Goal: Communication & Community: Answer question/provide support

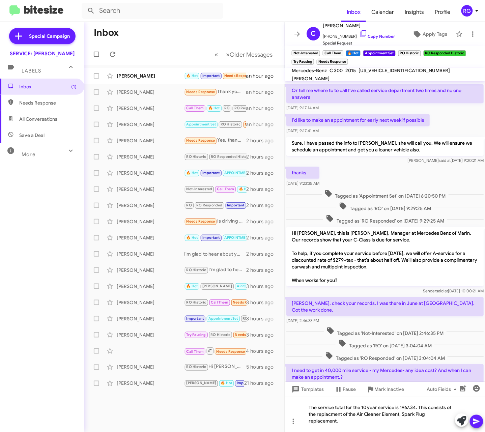
scroll to position [181, 0]
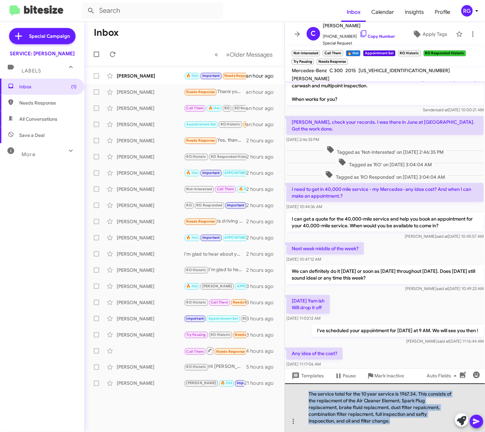
drag, startPoint x: 416, startPoint y: 421, endPoint x: 307, endPoint y: 393, distance: 112.6
click at [307, 393] on div "The service total for the 10 year service is 1967.34. This consists of the repl…" at bounding box center [385, 407] width 200 height 49
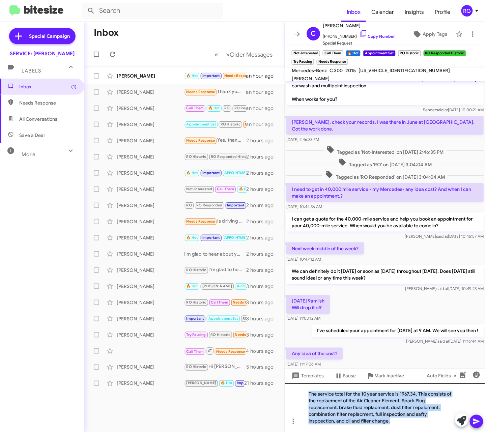
copy div "The service total for the 10 year service is 1967.34. This consists of the repl…"
click at [231, 17] on form at bounding box center [212, 11] width 260 height 16
drag, startPoint x: 410, startPoint y: 427, endPoint x: 307, endPoint y: 381, distance: 113.6
click at [304, 382] on div "Or tell me where to to call I've called service department two times and no one…" at bounding box center [385, 256] width 200 height 351
copy div "The service total for the 10 year service is 1967.34. This consists of the repl…"
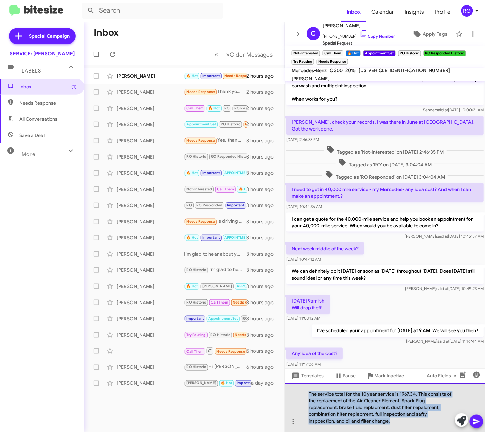
click at [409, 411] on div "The service total for the 10 year service is 1967.34. This consists of the repl…" at bounding box center [385, 407] width 200 height 49
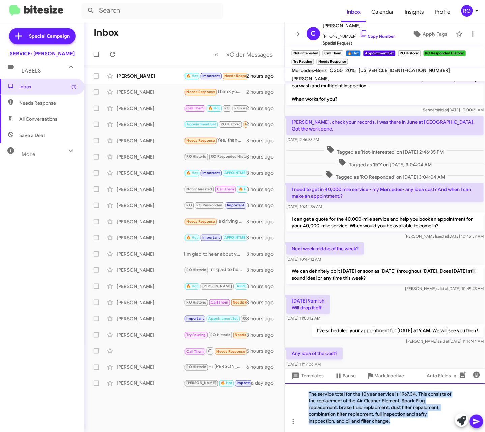
click at [347, 409] on div "The service total for the 10 year service is 1967.34. This consists of the repl…" at bounding box center [385, 407] width 200 height 49
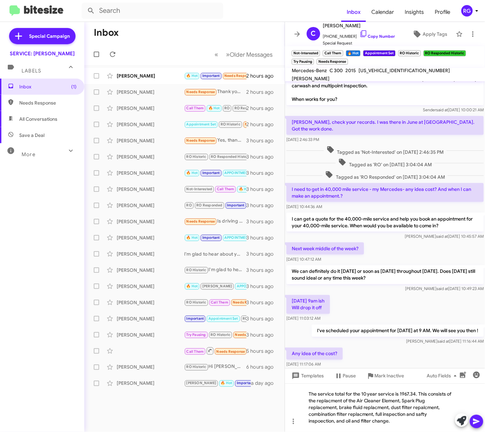
click at [391, 73] on span "[US_VEHICLE_IDENTIFICATION_NUMBER]" at bounding box center [404, 70] width 91 height 6
copy span "[US_VEHICLE_IDENTIFICATION_NUMBER]"
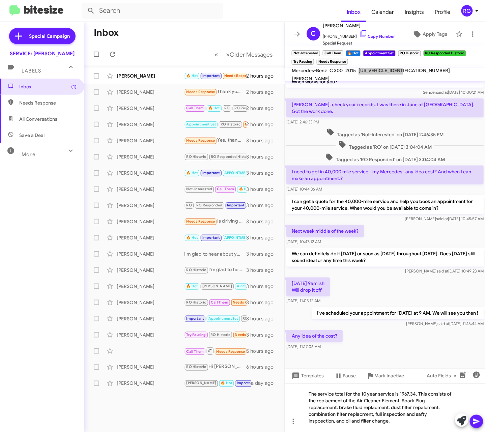
scroll to position [208, 0]
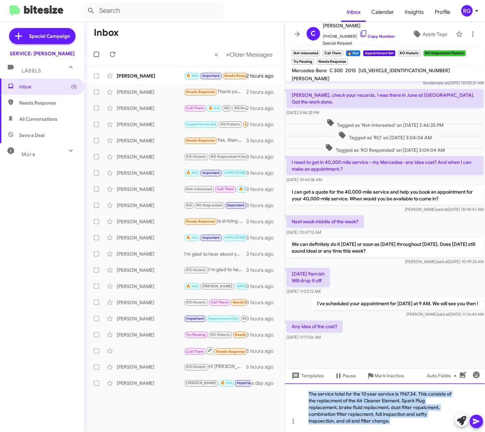
drag, startPoint x: 398, startPoint y: 418, endPoint x: 304, endPoint y: 383, distance: 100.4
click at [304, 382] on div "Or tell me where to to call I've called service department two times and no one…" at bounding box center [385, 256] width 200 height 351
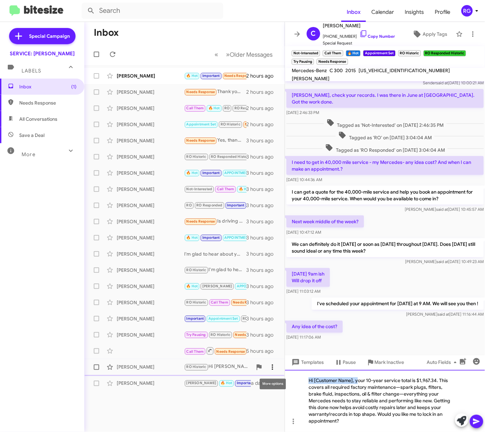
drag, startPoint x: 358, startPoint y: 380, endPoint x: 278, endPoint y: 371, distance: 79.8
click at [278, 371] on div "Inbox « Previous » Next Older Messages [PERSON_NAME] 🔥 Hot Important Needs Resp…" at bounding box center [284, 227] width 401 height 410
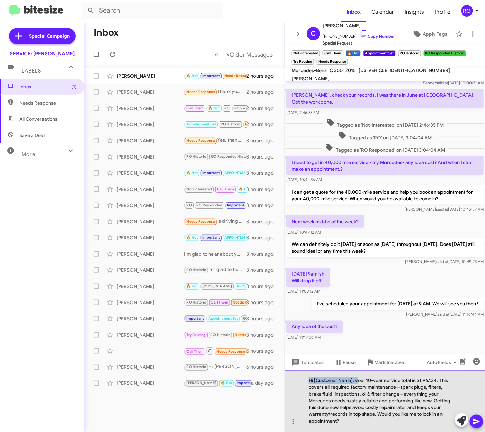
drag, startPoint x: 353, startPoint y: 378, endPoint x: 356, endPoint y: 379, distance: 3.4
click at [353, 379] on div "Hi [Customer Name], your 10-year service total is $1,967.34. This covers all re…" at bounding box center [385, 401] width 200 height 62
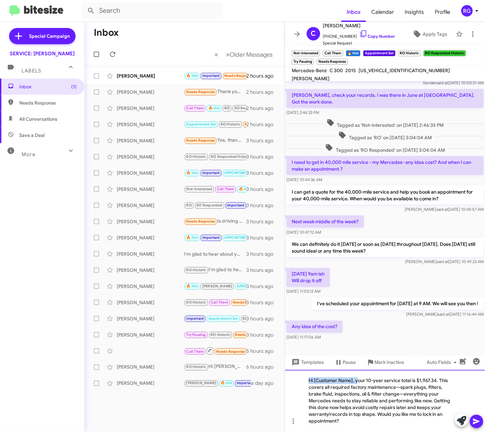
click at [357, 380] on div "Hi [Customer Name], your 10-year service total is $1,967.34. This covers all re…" at bounding box center [385, 401] width 200 height 62
drag, startPoint x: 355, startPoint y: 381, endPoint x: 281, endPoint y: 379, distance: 73.5
click at [281, 378] on div "Inbox « Previous » Next Older Messages [PERSON_NAME] 🔥 Hot Important Needs Resp…" at bounding box center [284, 227] width 401 height 410
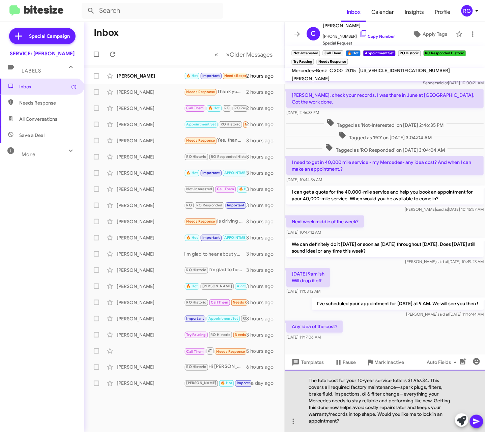
click at [397, 388] on div "The total cost for your 10-year service total is $1,967.34. This covers all req…" at bounding box center [385, 401] width 200 height 62
click at [400, 389] on div "The total cost for your 10-year service total is $1,967.34. This covers all req…" at bounding box center [385, 401] width 200 height 62
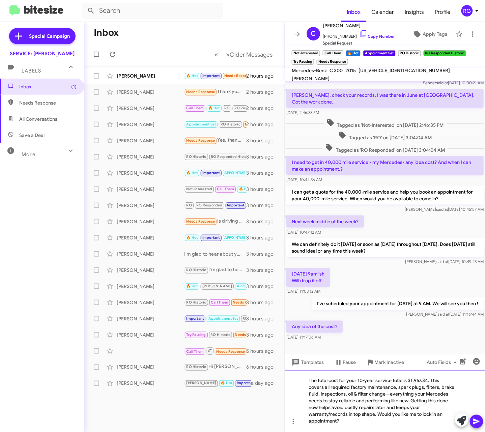
click at [390, 393] on div "The total cost for your 10-year service total is $1,967.34. This covers all req…" at bounding box center [385, 401] width 200 height 62
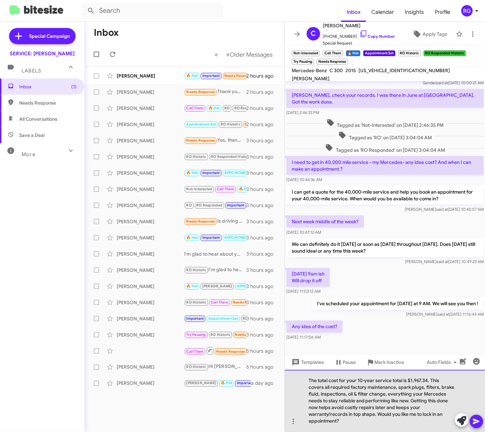
click at [386, 396] on div "The total cost for your 10-year service total is $1,967.34. This covers all req…" at bounding box center [385, 401] width 200 height 62
click at [389, 395] on div "The total cost for your 10-year service total is $1,967.34. This covers all req…" at bounding box center [385, 401] width 200 height 62
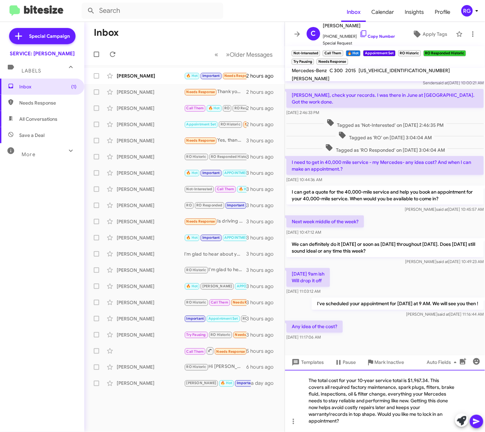
click at [345, 412] on div "The total cost for your 10-year service total is $1,967.34. This covers all req…" at bounding box center [385, 401] width 200 height 62
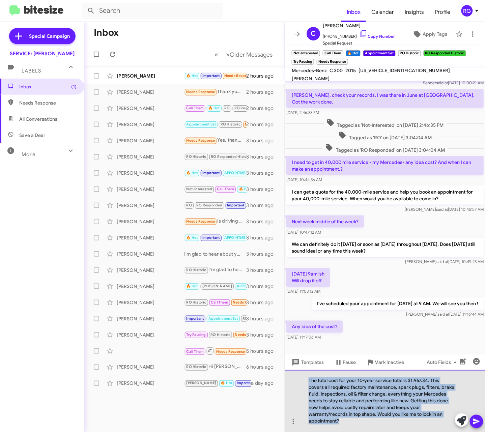
drag, startPoint x: 341, startPoint y: 419, endPoint x: 305, endPoint y: 374, distance: 56.8
click at [305, 374] on div "The total cost for your 10-year service total is $1,967.34. This covers all req…" at bounding box center [385, 401] width 200 height 62
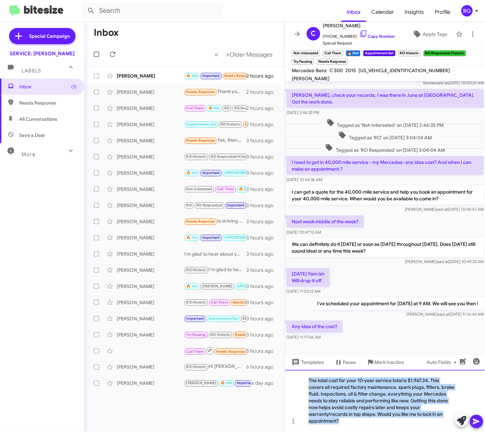
copy div "The total cost for your 10-year service total is $1,967.34. This covers all req…"
click at [385, 399] on div "The total cost for your 10-year service total is $1,967.34. This covers all req…" at bounding box center [385, 401] width 200 height 62
click at [381, 407] on div "The total cost for your 10-year service total is $1,967.34. This covers all req…" at bounding box center [385, 401] width 200 height 62
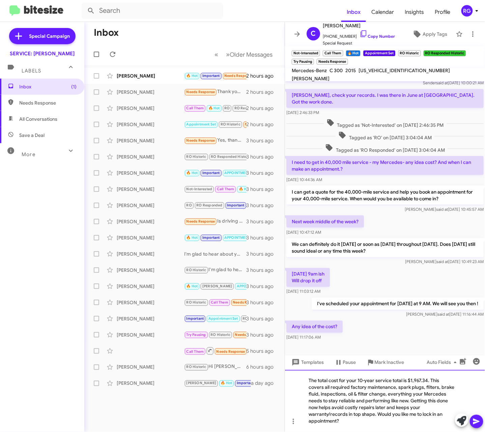
drag, startPoint x: 380, startPoint y: 416, endPoint x: 382, endPoint y: 420, distance: 4.7
click at [382, 417] on div "The total cost for your 10-year service total is $1,967.34. This covers all req…" at bounding box center [385, 401] width 200 height 62
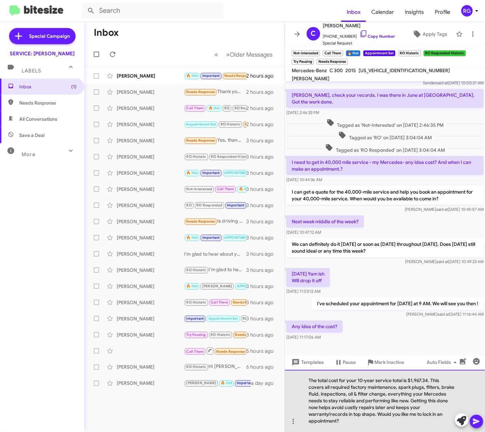
click at [382, 419] on div "The total cost for your 10-year service total is $1,967.34. This covers all req…" at bounding box center [385, 401] width 200 height 62
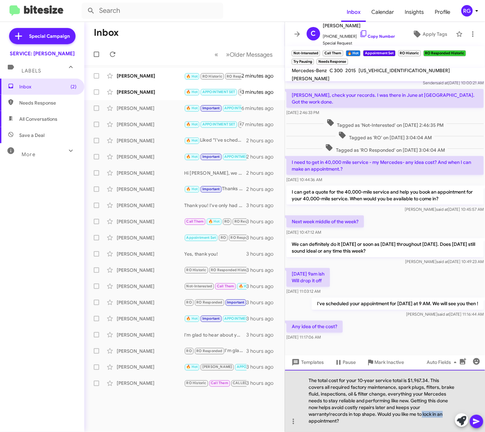
drag, startPoint x: 444, startPoint y: 416, endPoint x: 422, endPoint y: 414, distance: 22.4
click at [422, 414] on div "The total cost for your 10-year service total is $1,967.34. This covers all req…" at bounding box center [385, 401] width 200 height 62
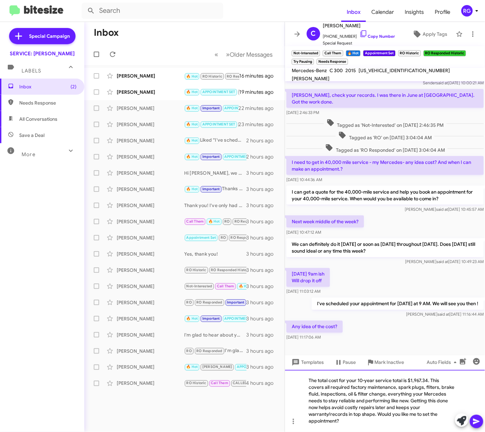
click at [357, 424] on div "The total cost for your 10-year service total is $1,967.34. This covers all req…" at bounding box center [385, 401] width 200 height 62
click at [372, 401] on div "The total cost for your 10-year service total is $1,967.34. This covers all req…" at bounding box center [385, 401] width 200 height 62
drag, startPoint x: 477, startPoint y: 423, endPoint x: 482, endPoint y: 424, distance: 5.3
click at [477, 424] on icon at bounding box center [477, 422] width 8 height 8
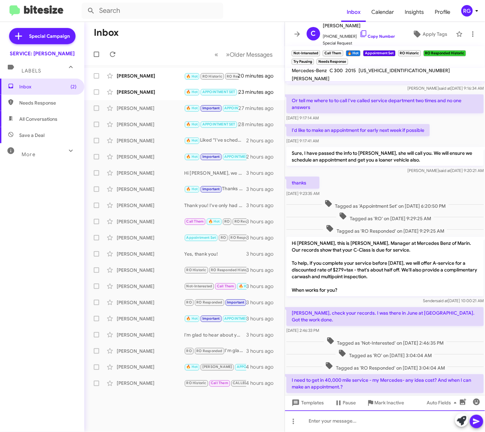
scroll to position [304, 0]
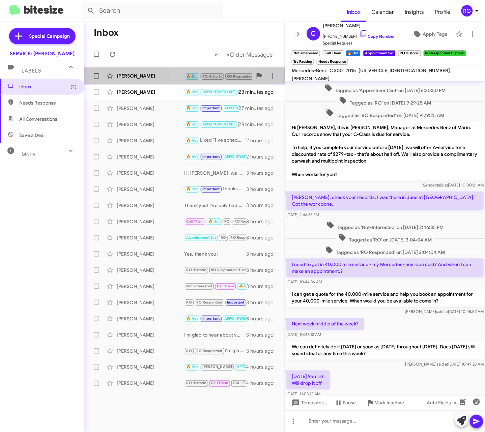
click at [190, 79] on small "🔥 Hot" at bounding box center [192, 76] width 15 height 6
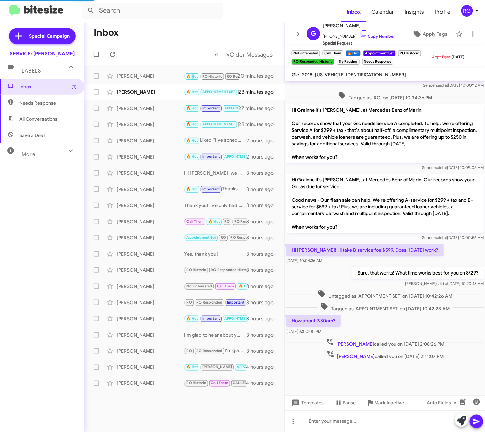
scroll to position [278, 0]
click at [352, 70] on div "[US_VEHICLE_IDENTIFICATION_NUMBER]" at bounding box center [361, 74] width 94 height 8
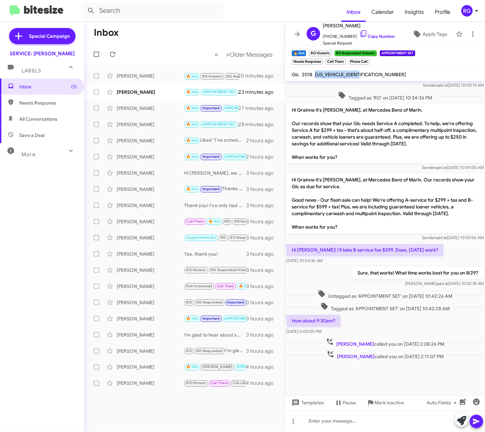
click at [352, 70] on div "[US_VEHICLE_IDENTIFICATION_NUMBER]" at bounding box center [361, 74] width 94 height 8
copy span "[US_VEHICLE_IDENTIFICATION_NUMBER]"
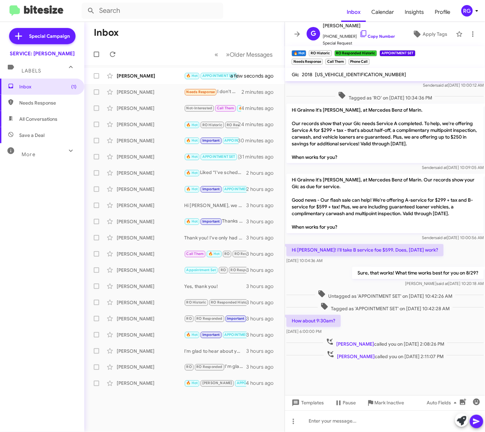
click at [434, 312] on span "Tagged as 'APPOINTMENT SET' on [DATE] 10:42:28 AM" at bounding box center [385, 308] width 135 height 10
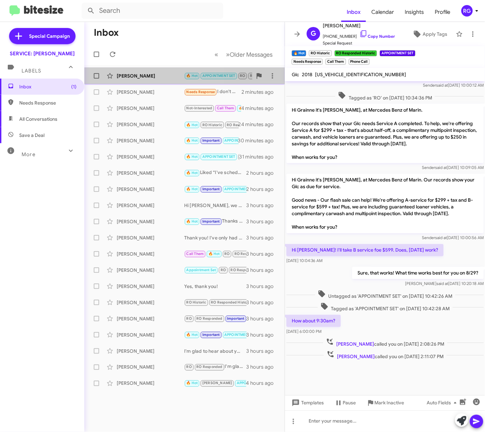
click at [126, 72] on div "[PERSON_NAME] 🔥 Hot APPOINTMENT SET RO RO Responded Important Needs Response Ho…" at bounding box center [185, 75] width 190 height 13
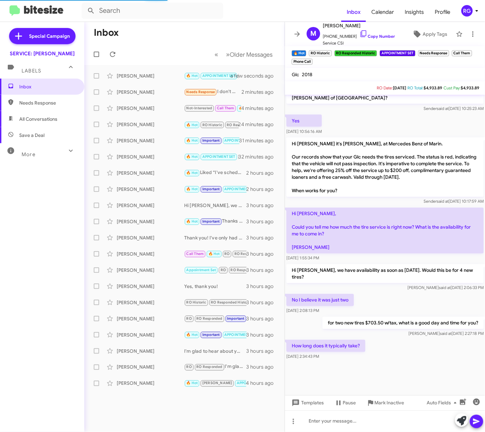
scroll to position [301, 0]
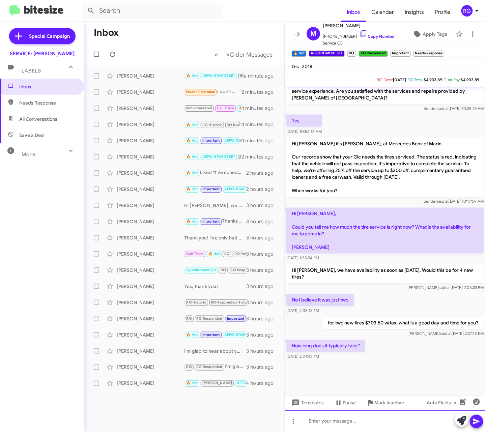
click at [354, 419] on div at bounding box center [385, 421] width 200 height 22
click at [154, 119] on div "[PERSON_NAME] 🔥 Hot RO Historic RO Responded Historic APPOINTMENT SET Needs Res…" at bounding box center [185, 124] width 190 height 13
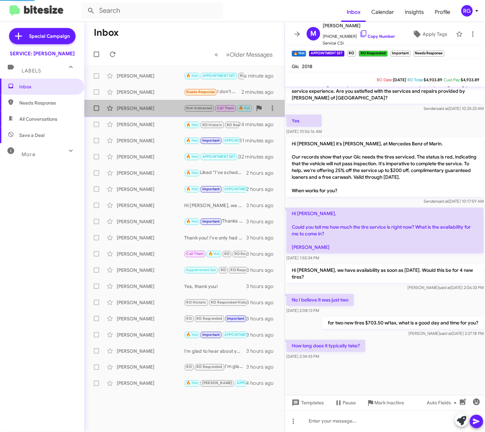
click at [155, 114] on div "[PERSON_NAME] Not-Interested Call Them 🔥 Hot Appointment Set RO Historic RO Res…" at bounding box center [185, 108] width 190 height 13
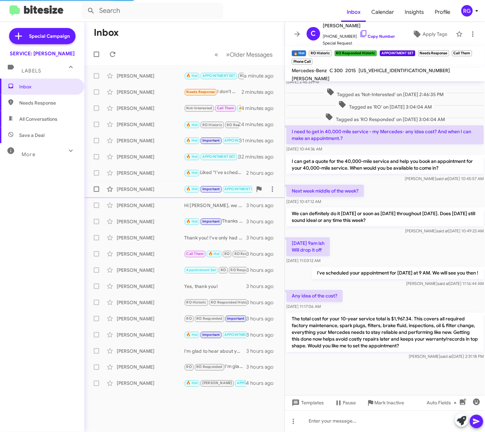
scroll to position [231, 0]
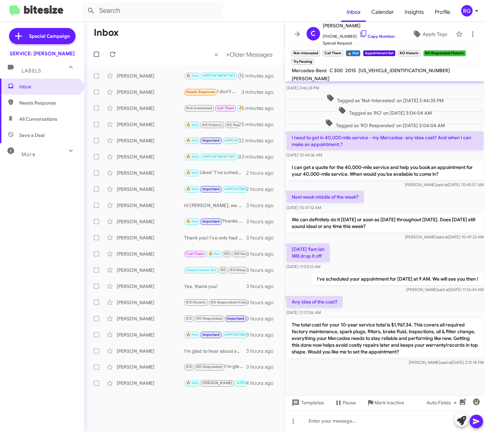
click at [36, 8] on img at bounding box center [36, 10] width 54 height 11
